Goal: Find specific page/section: Find specific page/section

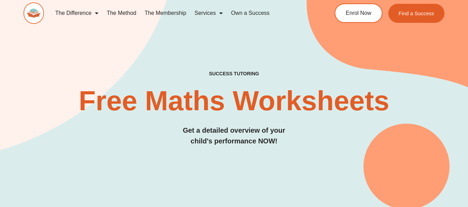
click at [211, 13] on link "Services" at bounding box center [208, 13] width 36 height 16
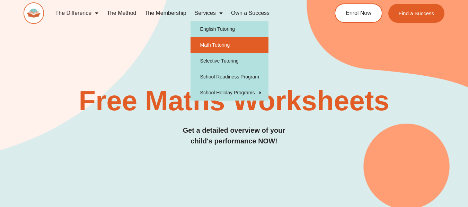
click at [222, 45] on link "Math Tutoring" at bounding box center [229, 45] width 78 height 16
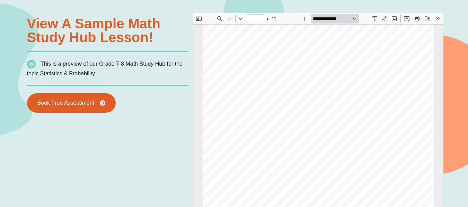
scroll to position [496, 0]
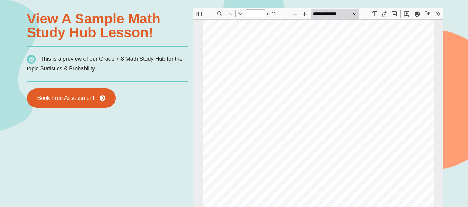
type input "*"
